Goal: Use online tool/utility: Utilize a website feature to perform a specific function

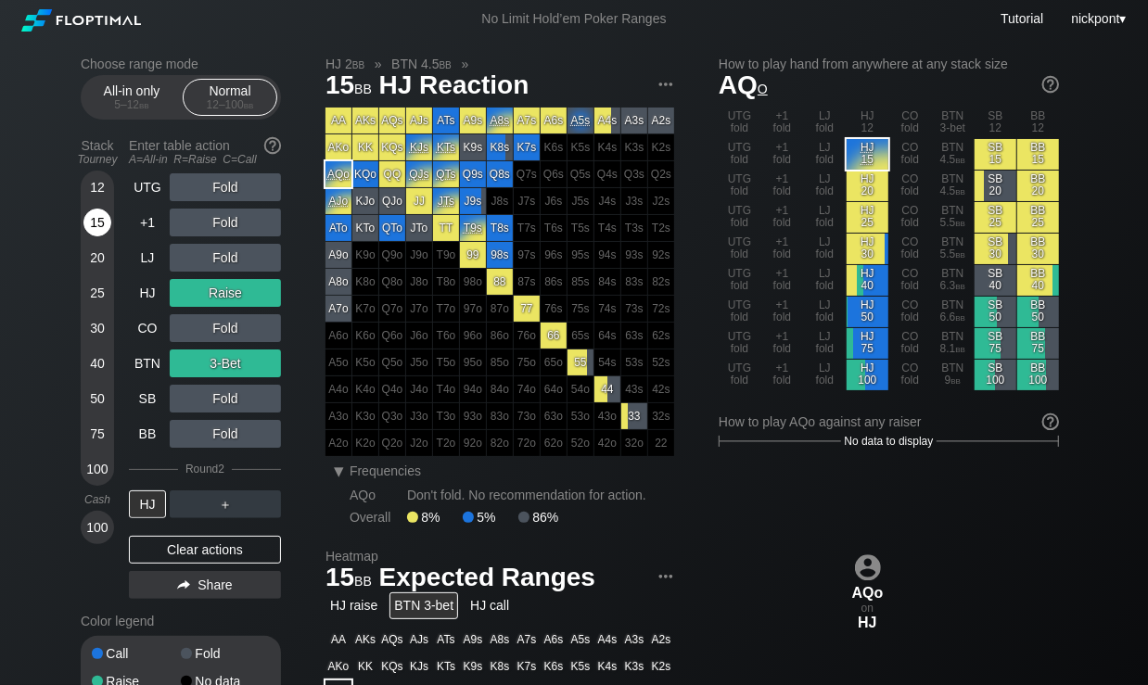
click at [97, 217] on div "15" at bounding box center [97, 223] width 28 height 28
click at [217, 547] on div "Clear actions" at bounding box center [205, 550] width 152 height 28
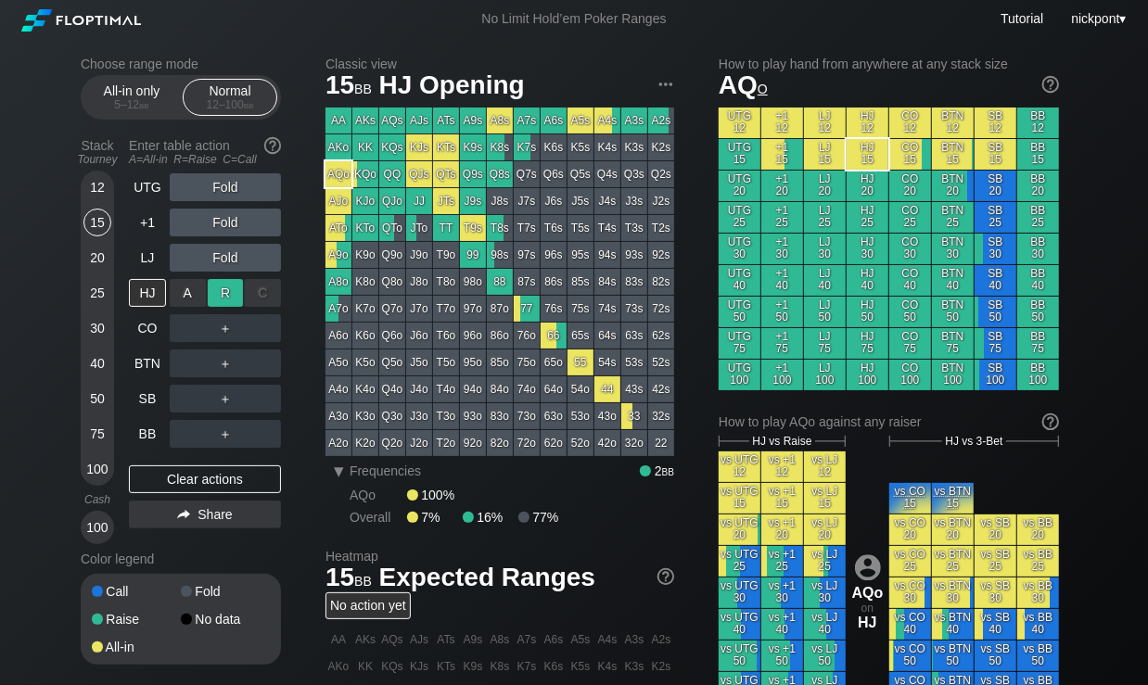
click at [235, 299] on div "R ✕" at bounding box center [226, 293] width 36 height 28
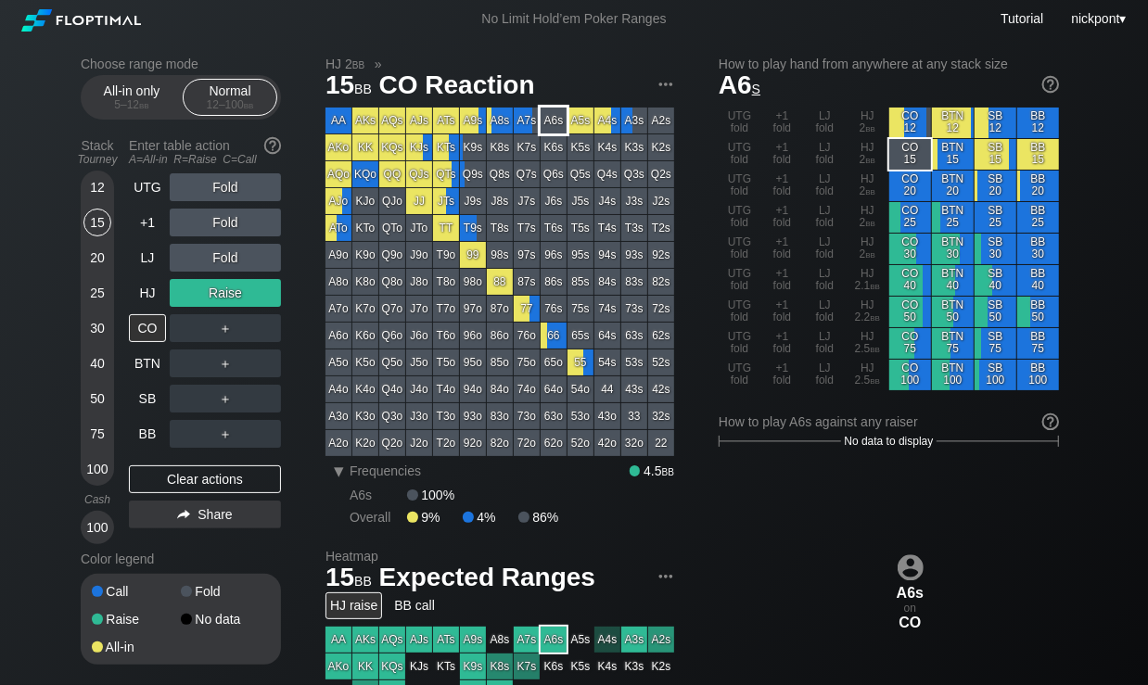
click at [548, 127] on div "A6s" at bounding box center [554, 121] width 26 height 26
click at [231, 373] on div "R ✕" at bounding box center [226, 364] width 36 height 28
